Goal: Information Seeking & Learning: Learn about a topic

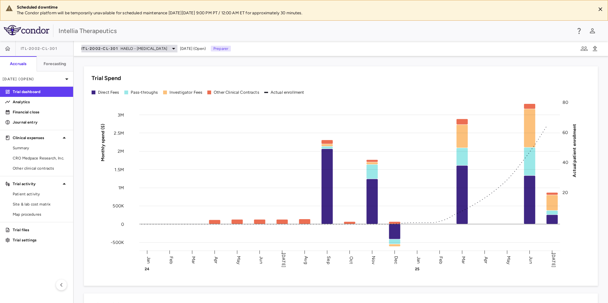
click at [167, 49] on span "HAELO - [MEDICAL_DATA]" at bounding box center [144, 49] width 47 height 6
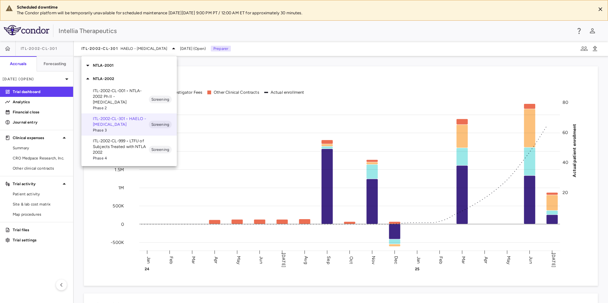
click at [124, 66] on p "NTLA-2001" at bounding box center [135, 66] width 84 height 6
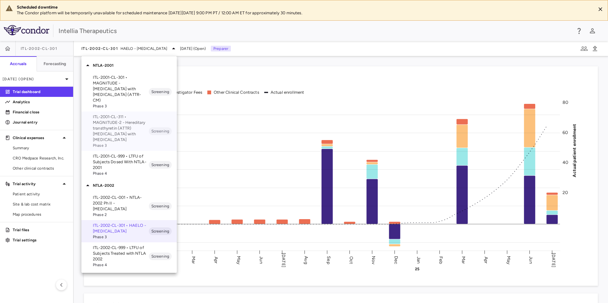
click at [124, 115] on p "ITL-2001-CL-311 • MAGNITUDE-2 - Hereditary transthyretin (ATTR) [MEDICAL_DATA] …" at bounding box center [121, 128] width 56 height 29
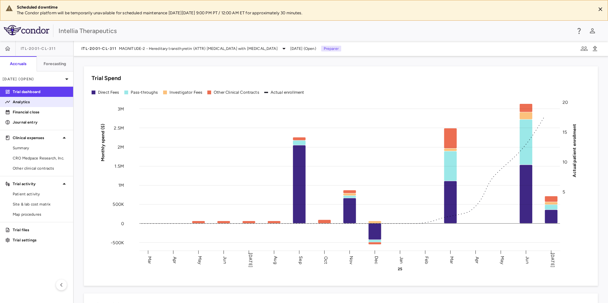
click at [30, 100] on p "Analytics" at bounding box center [40, 102] width 55 height 6
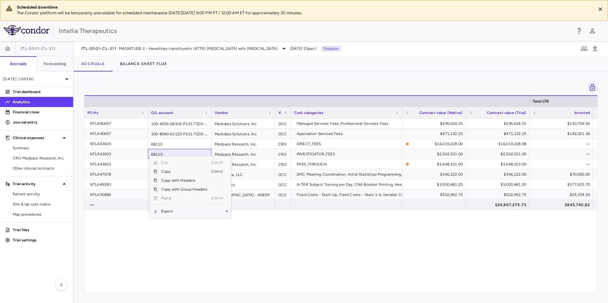
click at [176, 211] on span "Export" at bounding box center [184, 211] width 54 height 9
click at [204, 208] on span "Export" at bounding box center [184, 211] width 54 height 9
click at [241, 220] on span "Excel Export" at bounding box center [252, 222] width 30 height 9
click at [313, 253] on div "NTLA40657 100-4026-68105-P101-T203-000-F000-F0000-CLN007 Medidata Solutions, In…" at bounding box center [340, 204] width 513 height 170
click at [32, 163] on div "Other clinical contracts" at bounding box center [36, 168] width 73 height 10
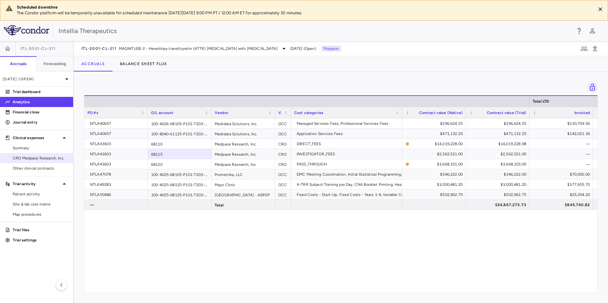
click at [35, 158] on span "CRO Medpace Research, Inc." at bounding box center [40, 159] width 55 height 6
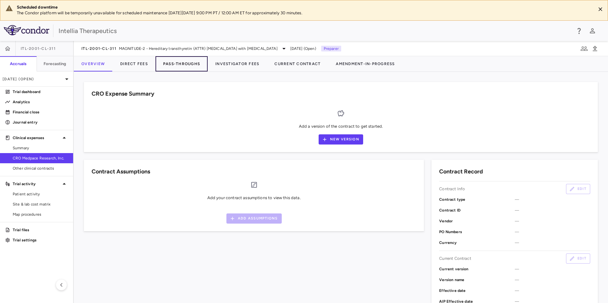
click at [178, 66] on button "Pass-Throughs" at bounding box center [182, 63] width 52 height 15
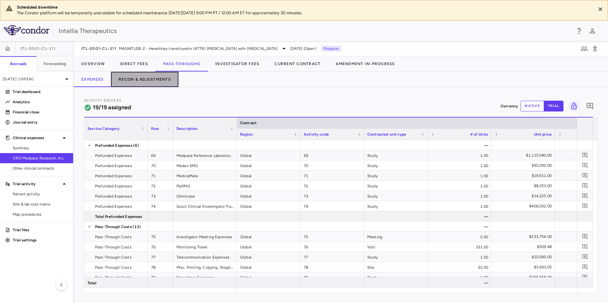
click at [126, 79] on button "Recon & Adjustments" at bounding box center [144, 79] width 67 height 15
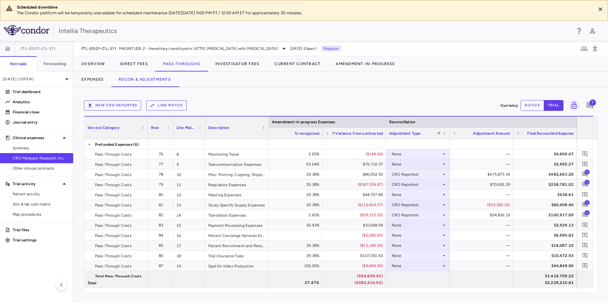
scroll to position [29, 0]
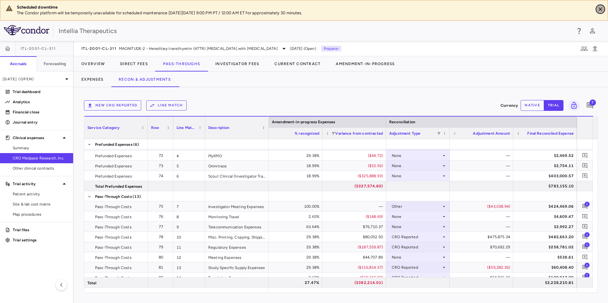
click at [601, 10] on icon "Close" at bounding box center [600, 9] width 4 height 4
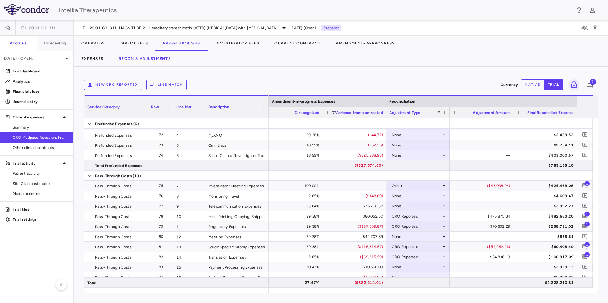
click at [197, 32] on div "ITL-2001-CL-311 MAGNITUDE-2 - Hereditary transthyretin (ATTR) [MEDICAL_DATA] wi…" at bounding box center [341, 27] width 534 height 15
click at [195, 30] on span "MAGNITUDE-2 - Hereditary transthyretin (ATTR) [MEDICAL_DATA] with [MEDICAL_DATA]" at bounding box center [198, 28] width 159 height 6
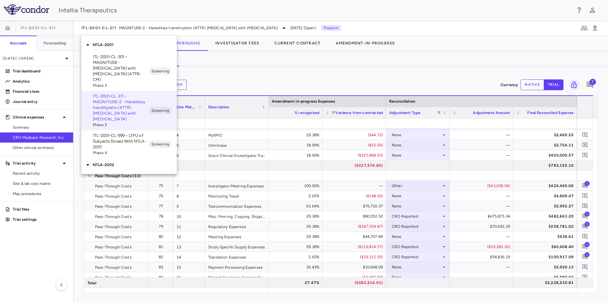
click at [111, 162] on p "NTLA-2002" at bounding box center [135, 165] width 84 height 6
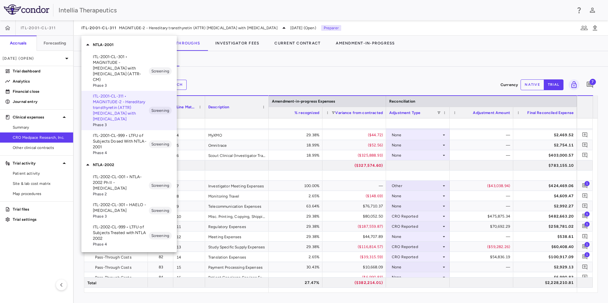
click at [128, 205] on p "ITL-2002-CL-301 • HAELO - [MEDICAL_DATA]" at bounding box center [121, 207] width 56 height 11
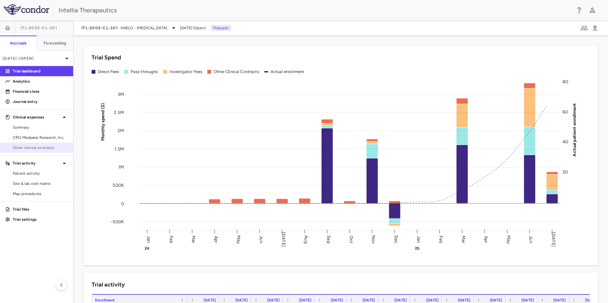
click at [22, 143] on link "Other clinical contracts" at bounding box center [36, 148] width 73 height 10
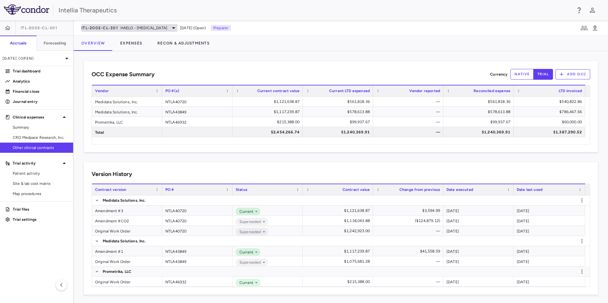
click at [139, 26] on span "HAELO - [MEDICAL_DATA]" at bounding box center [144, 28] width 47 height 6
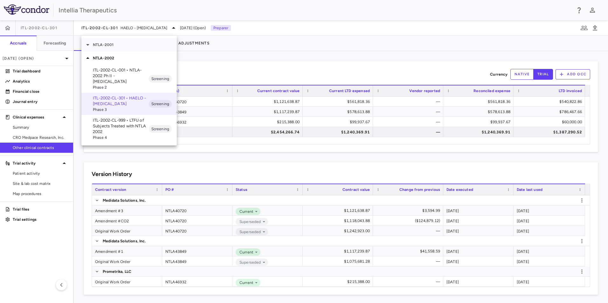
click at [114, 44] on p "NTLA-2001" at bounding box center [135, 45] width 84 height 6
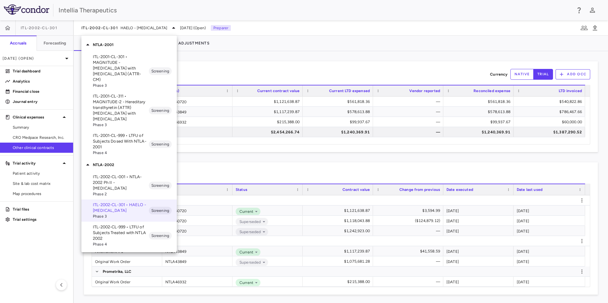
click at [127, 109] on p "ITL-2001-CL-311 • MAGNITUDE-2 - Hereditary transthyretin (ATTR) [MEDICAL_DATA] …" at bounding box center [121, 107] width 56 height 29
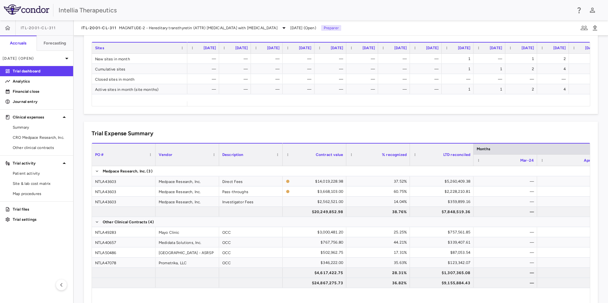
scroll to position [378, 0]
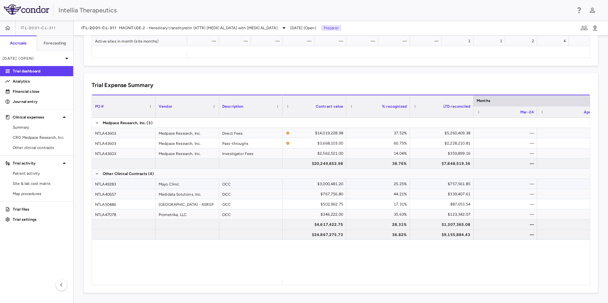
click at [170, 181] on div "Mayo Clinic" at bounding box center [188, 184] width 64 height 10
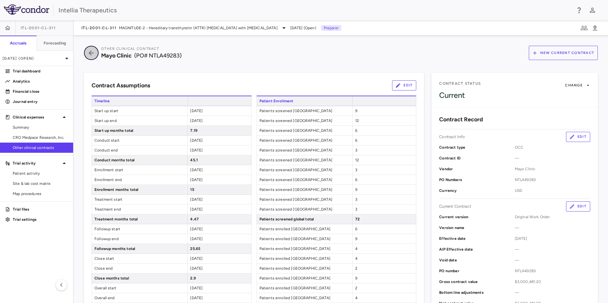
click at [94, 55] on icon "button" at bounding box center [91, 53] width 11 height 8
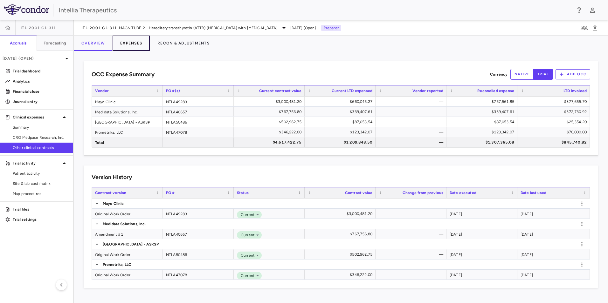
click at [137, 44] on button "Expenses" at bounding box center [131, 43] width 37 height 15
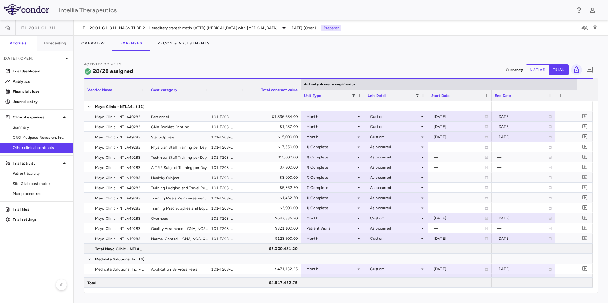
scroll to position [0, 8]
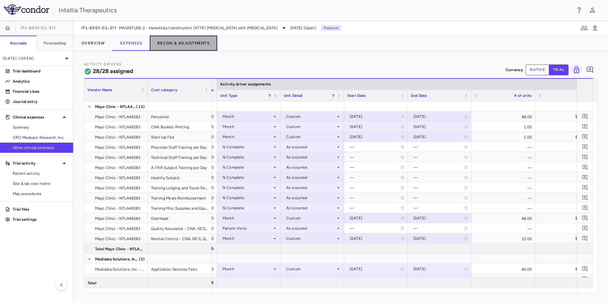
click at [206, 46] on button "Recon & Adjustments" at bounding box center [183, 43] width 67 height 15
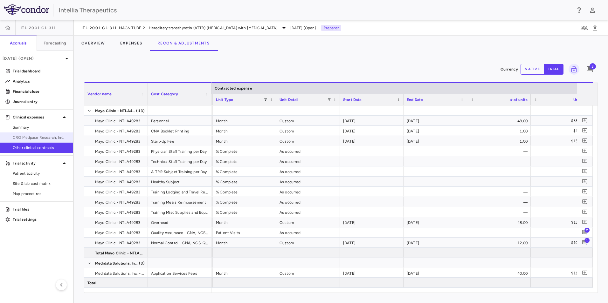
click at [27, 141] on link "CRO Medpace Research, Inc." at bounding box center [36, 138] width 73 height 10
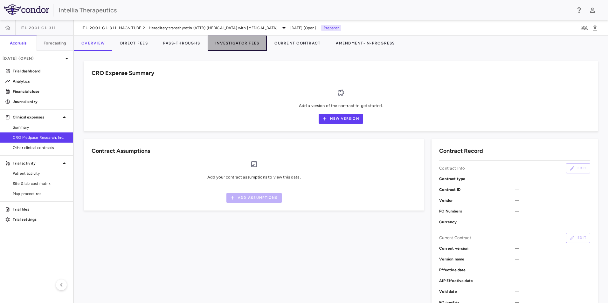
click at [217, 41] on button "Investigator Fees" at bounding box center [237, 43] width 59 height 15
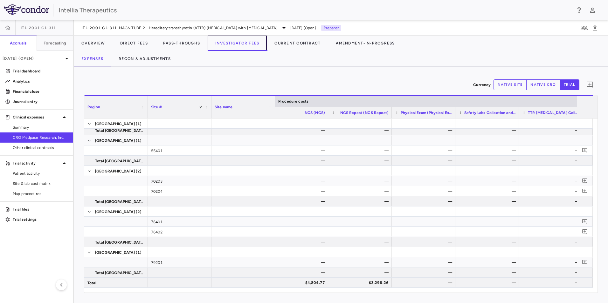
scroll to position [0, 2306]
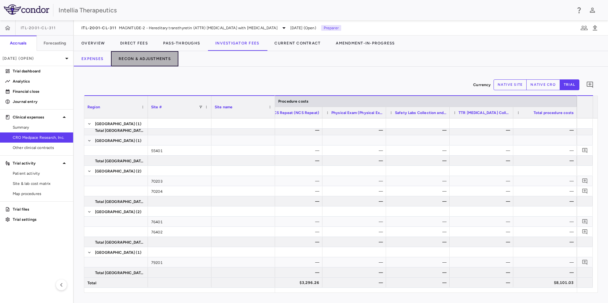
click at [142, 64] on button "Recon & Adjustments" at bounding box center [144, 58] width 67 height 15
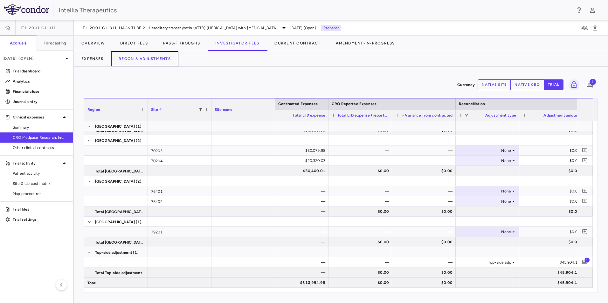
scroll to position [0, 310]
